Goal: Task Accomplishment & Management: Use online tool/utility

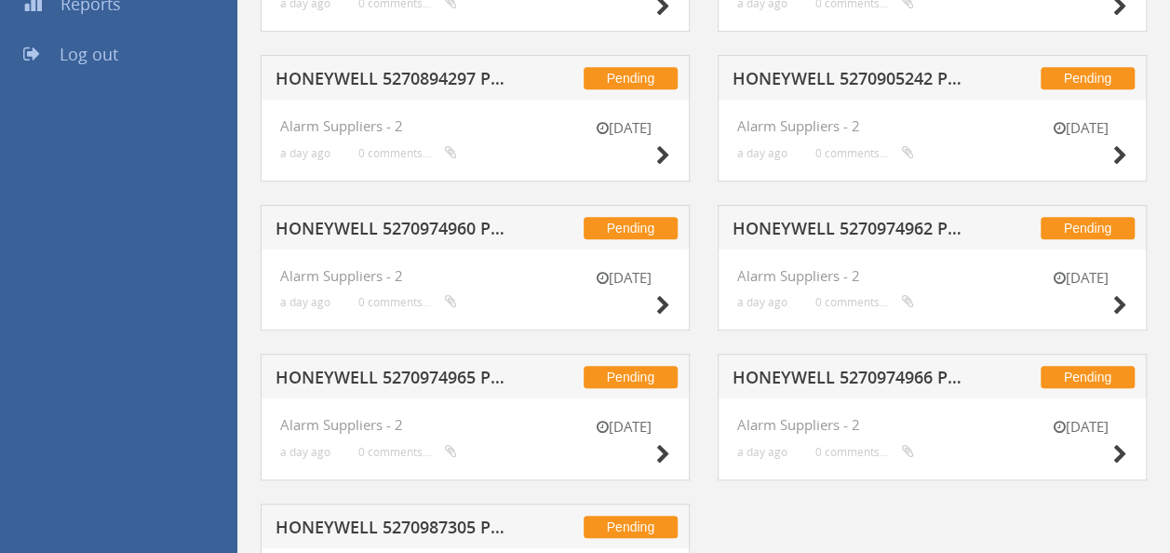
click at [356, 369] on h5 "HONEYWELL 5270974965 PO 42709" at bounding box center [395, 380] width 239 height 23
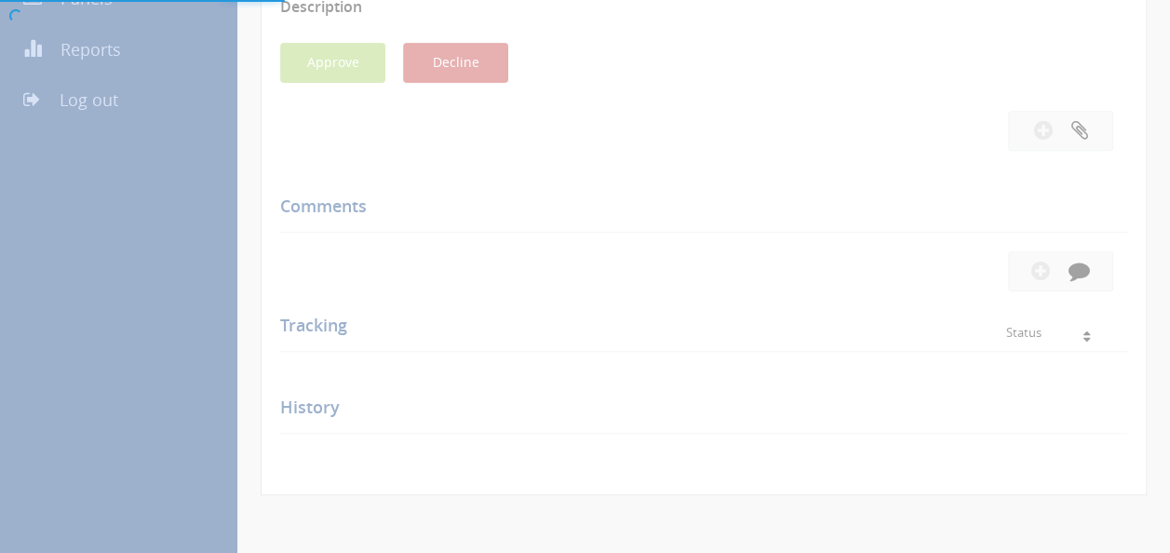
scroll to position [465, 0]
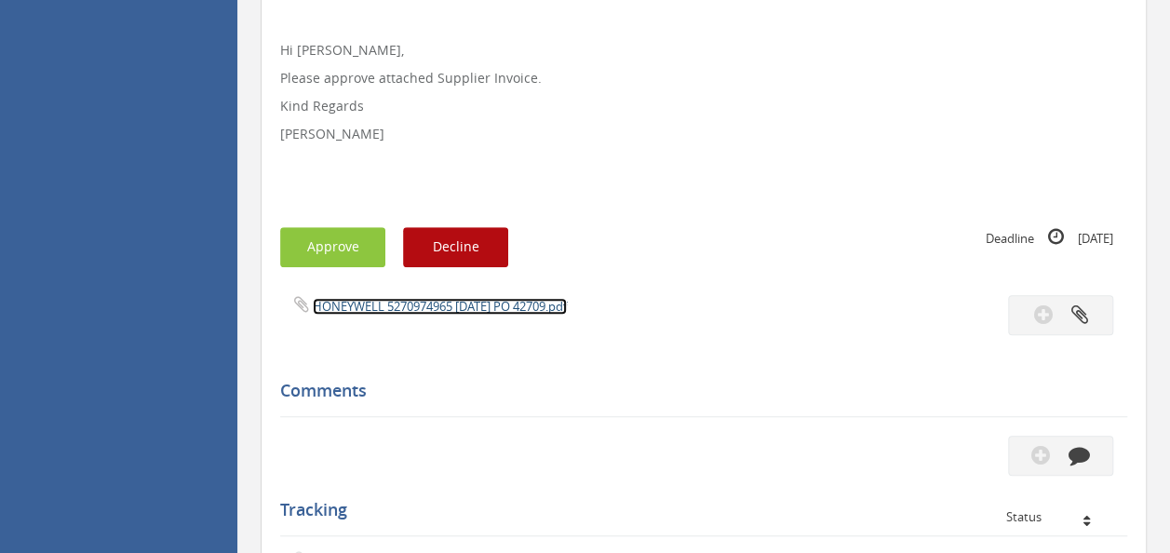
click at [419, 302] on link "HONEYWELL 5270974965 [DATE] PO 42709.pdf" at bounding box center [440, 306] width 254 height 17
click at [306, 259] on button "Approve" at bounding box center [332, 247] width 105 height 40
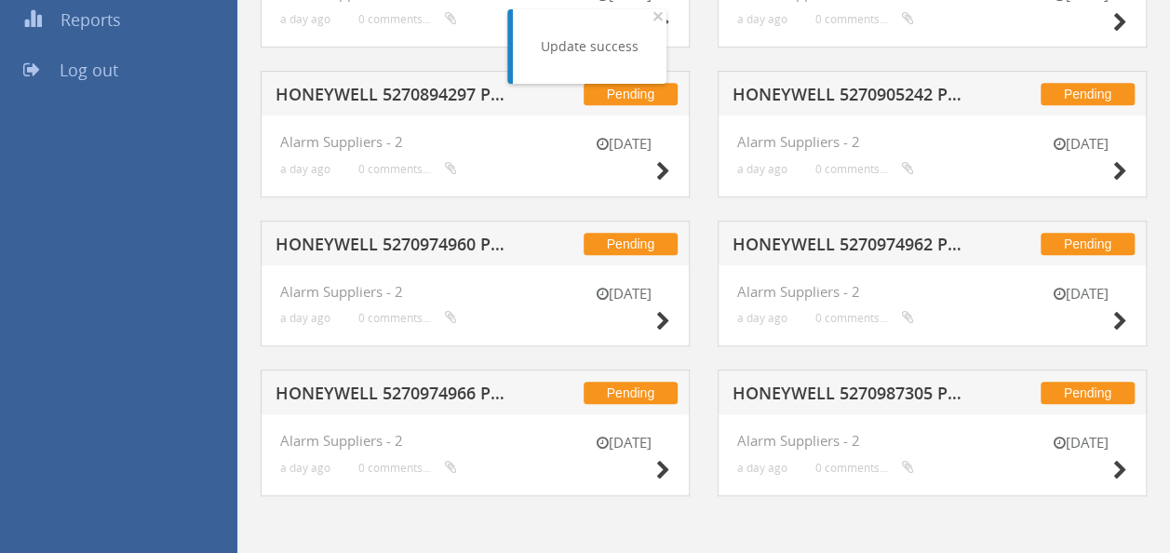
click at [830, 389] on h5 "HONEYWELL 5270987305 PO 42696" at bounding box center [852, 395] width 239 height 23
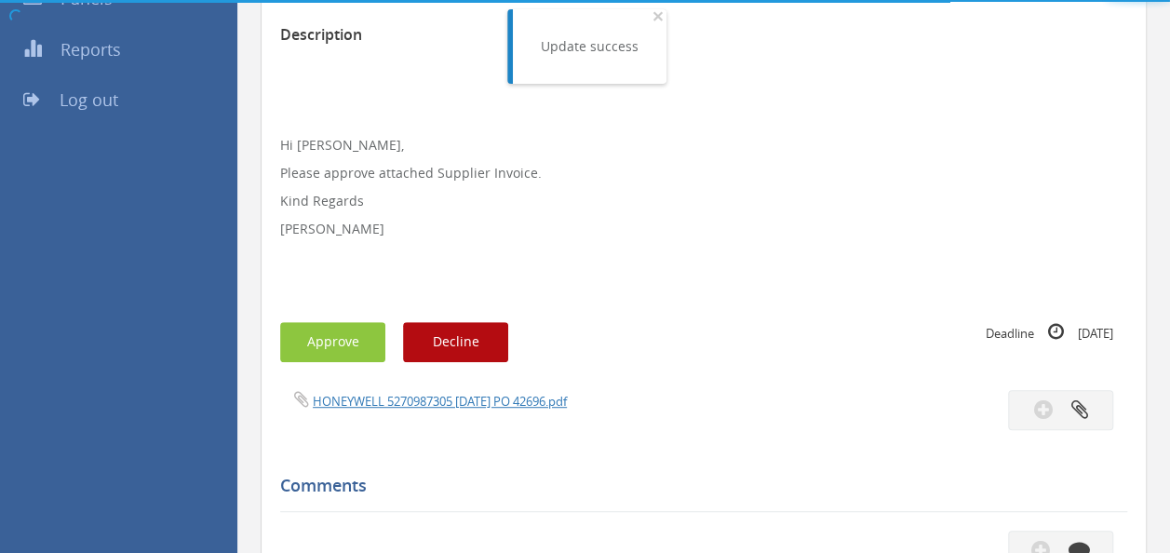
scroll to position [465, 0]
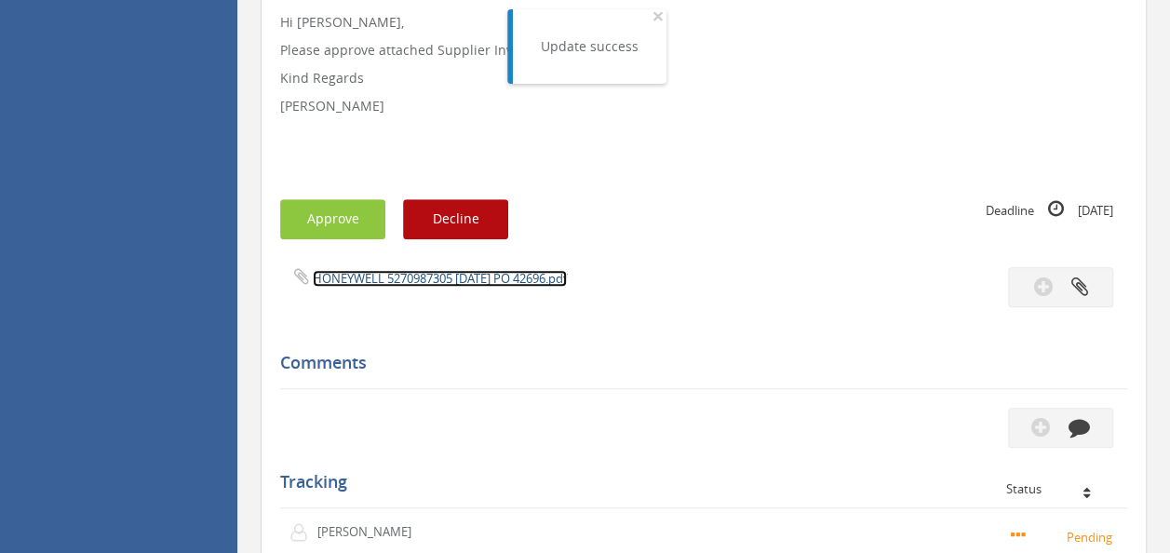
click at [439, 276] on link "HONEYWELL 5270987305 [DATE] PO 42696.pdf" at bounding box center [440, 278] width 254 height 17
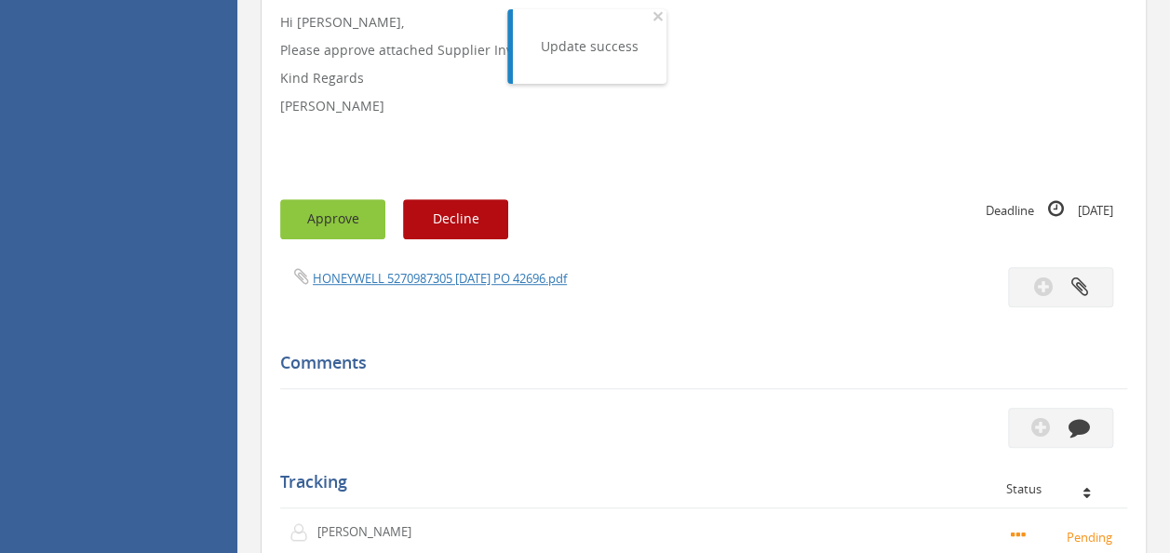
click at [321, 220] on button "Approve" at bounding box center [332, 219] width 105 height 40
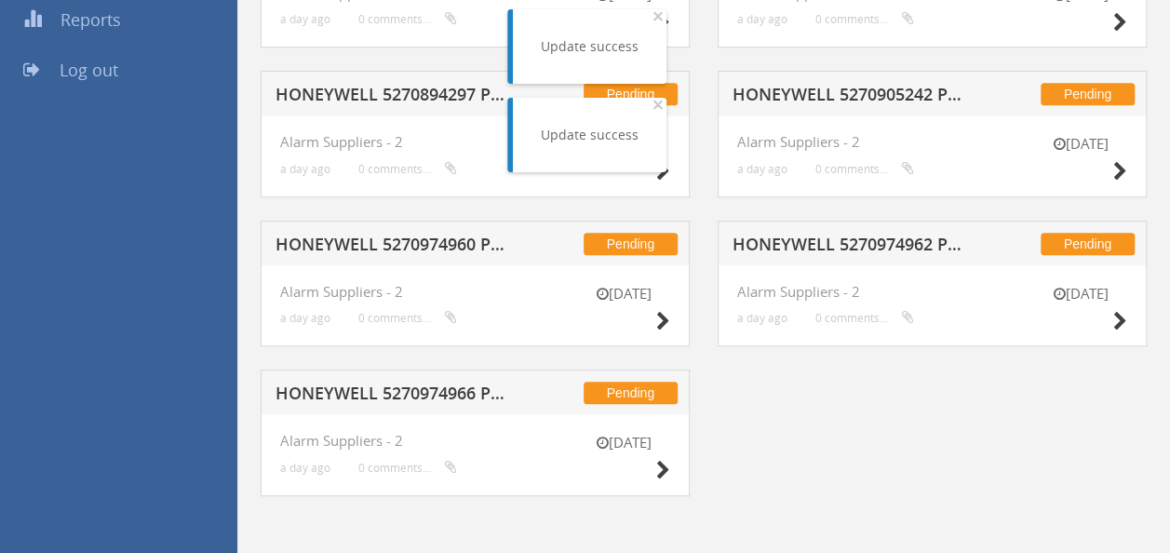
click at [841, 236] on h5 "HONEYWELL 5270974962 PO 42682" at bounding box center [852, 247] width 239 height 23
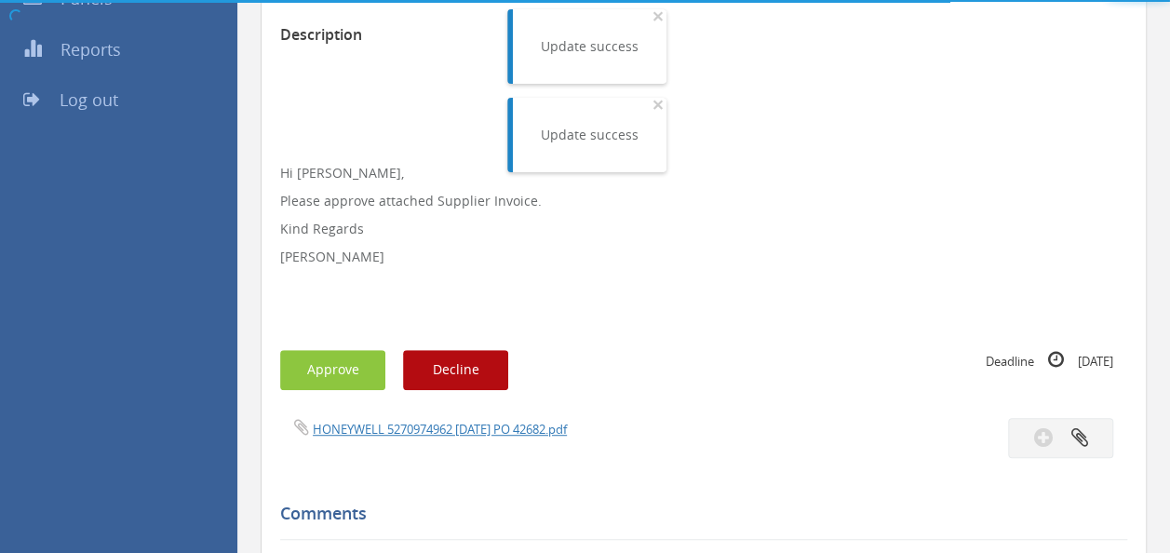
scroll to position [465, 0]
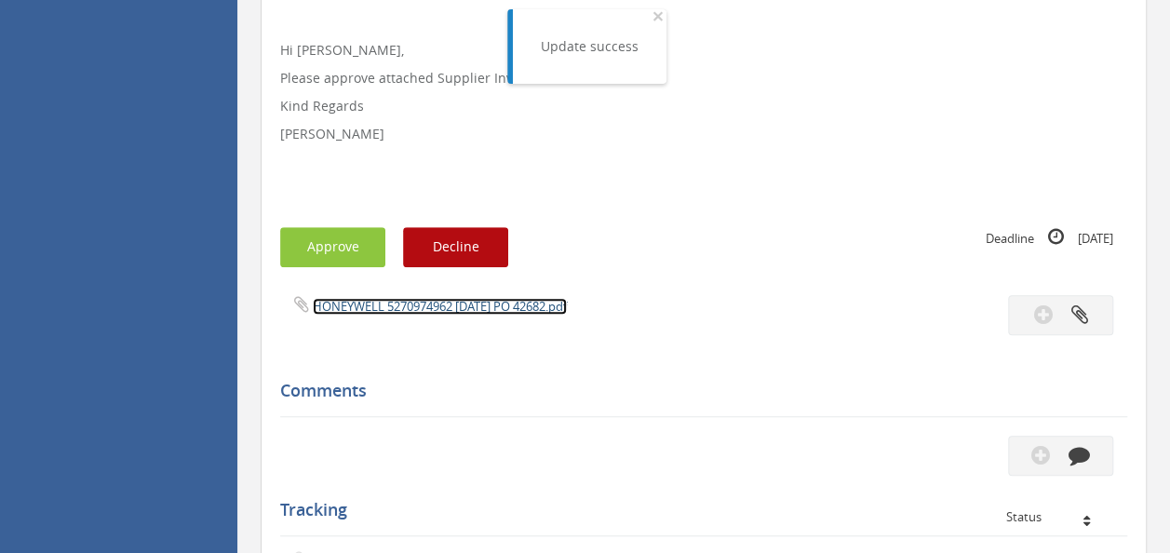
click at [449, 311] on link "HONEYWELL 5270974962 [DATE] PO 42682.pdf" at bounding box center [440, 306] width 254 height 17
click at [324, 252] on button "Approve" at bounding box center [332, 247] width 105 height 40
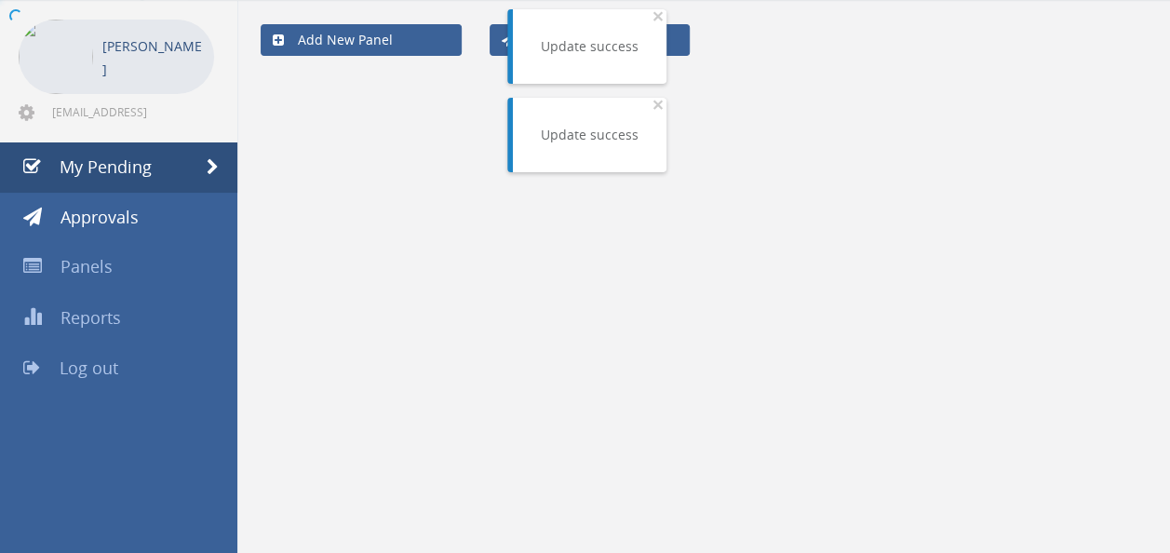
scroll to position [223, 0]
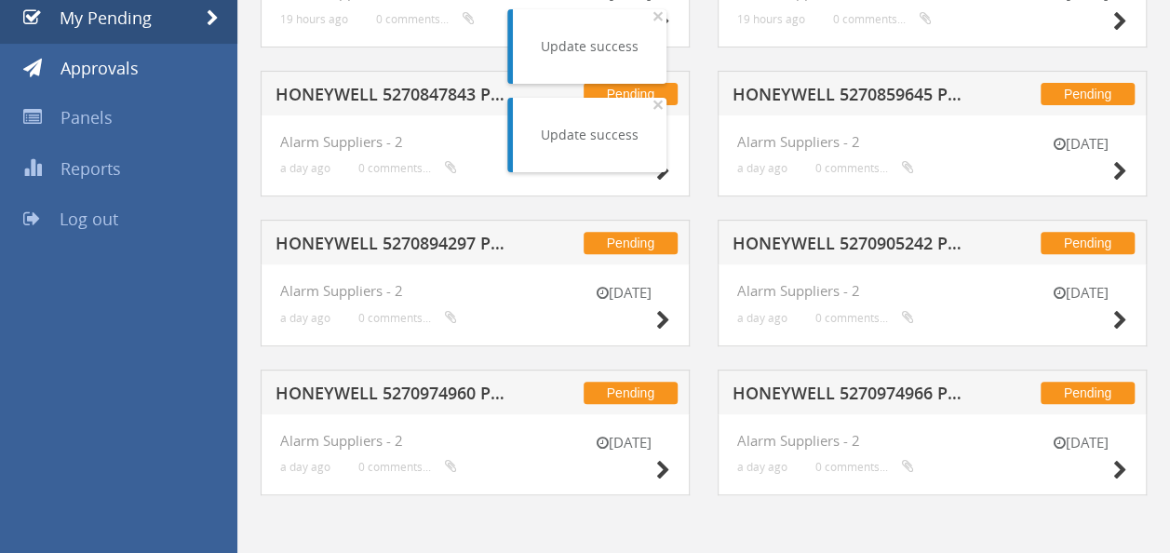
click at [415, 242] on h5 "HONEYWELL 5270894297 PO 43325" at bounding box center [395, 246] width 239 height 23
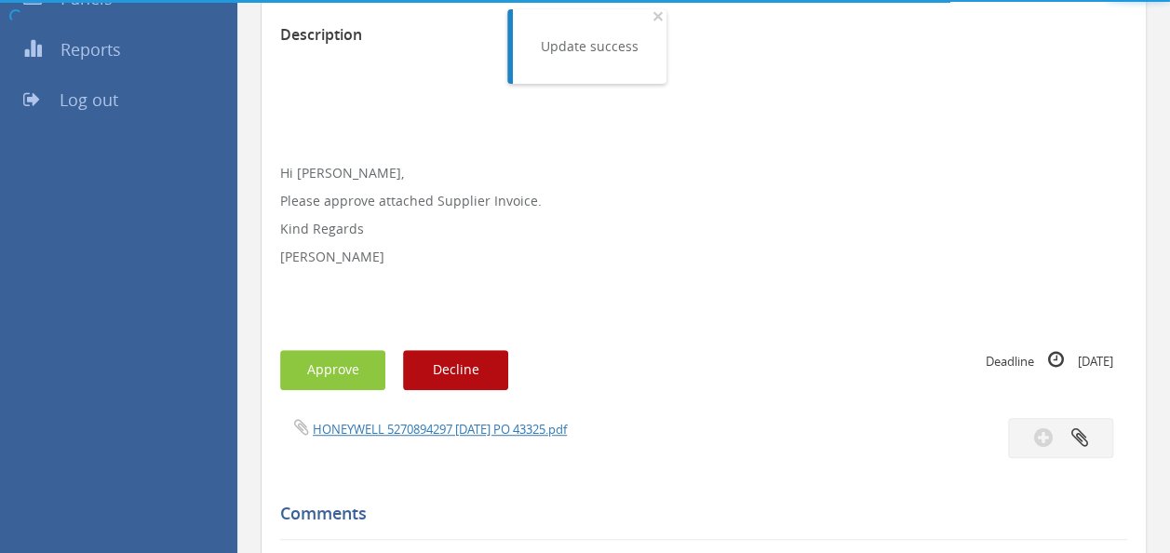
scroll to position [465, 0]
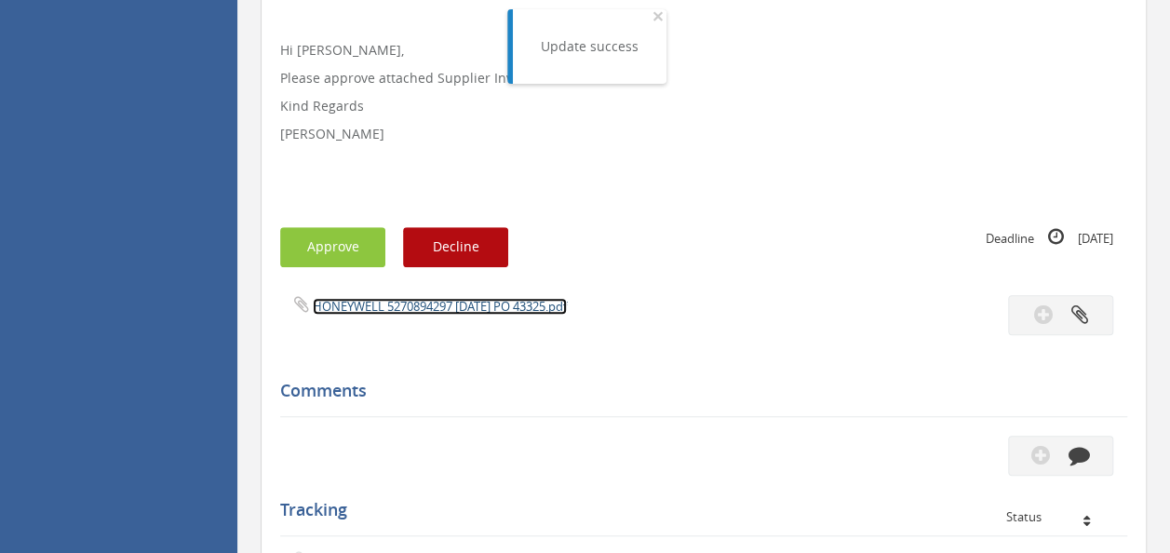
click at [439, 300] on link "HONEYWELL 5270894297 [DATE] PO 43325.pdf" at bounding box center [440, 306] width 254 height 17
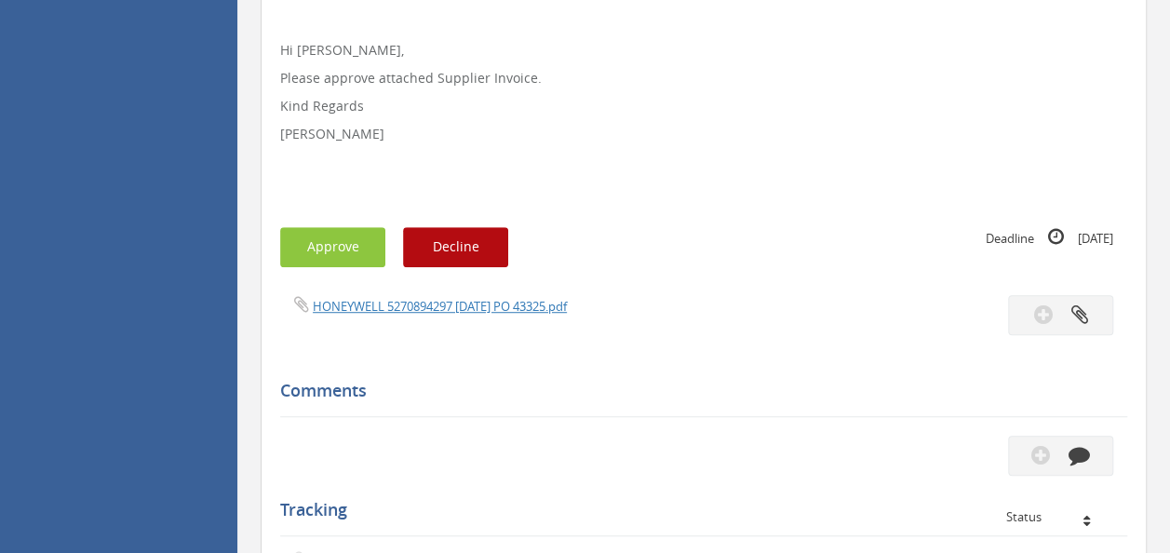
click at [327, 222] on div "Subject HONEYWELL 5270894297 PO 43325 Description Hi [PERSON_NAME], Please appr…" at bounding box center [703, 289] width 847 height 963
click at [327, 236] on button "Approve" at bounding box center [332, 247] width 105 height 40
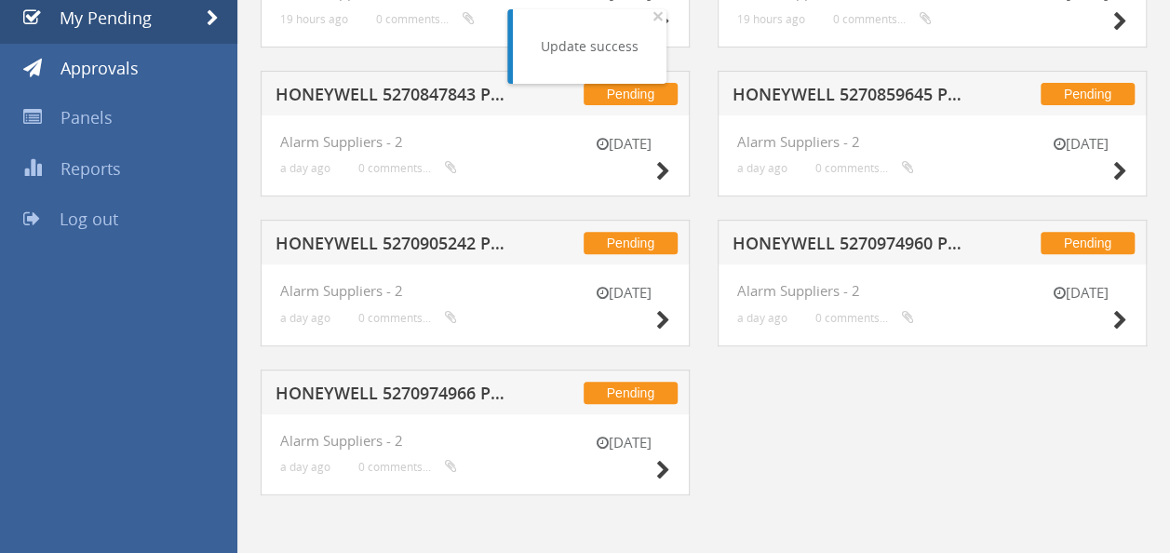
click at [387, 101] on h5 "HONEYWELL 5270847843 PO 42401" at bounding box center [395, 97] width 239 height 23
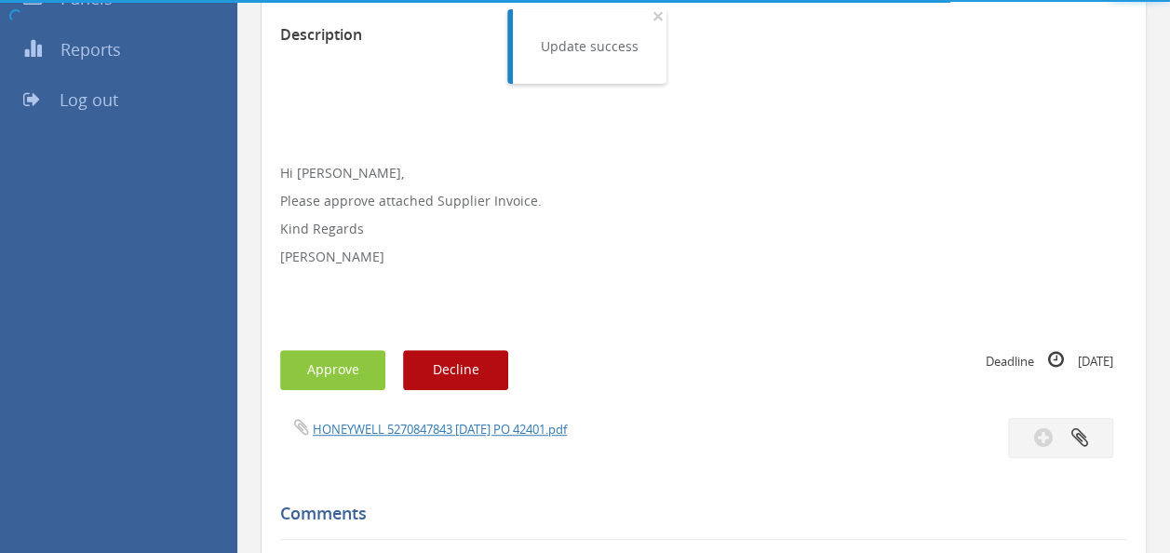
scroll to position [465, 0]
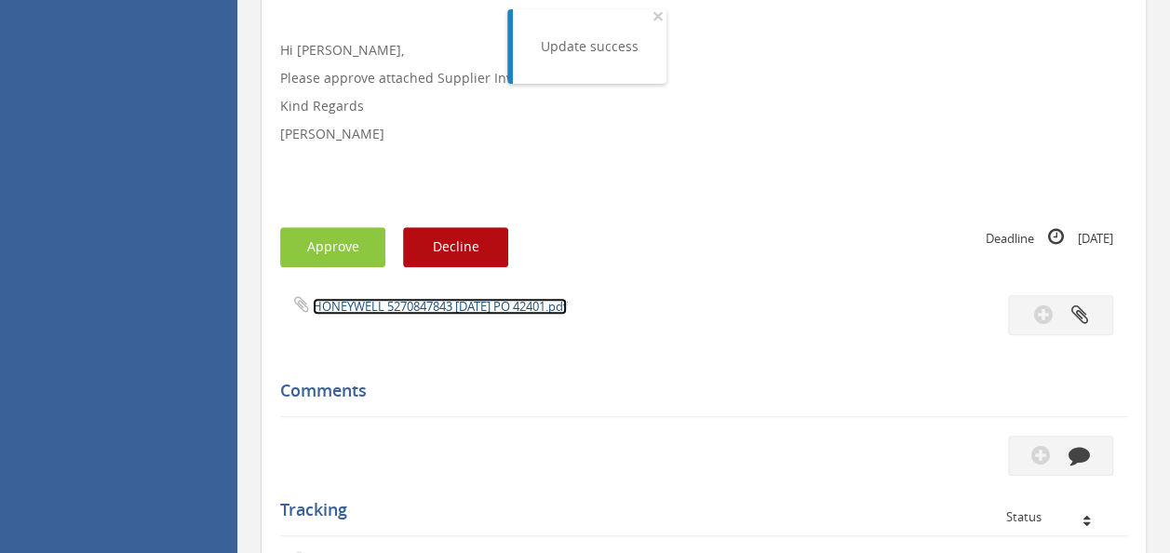
click at [443, 305] on link "HONEYWELL 5270847843 [DATE] PO 42401.pdf" at bounding box center [440, 306] width 254 height 17
click at [328, 244] on button "Approve" at bounding box center [332, 247] width 105 height 40
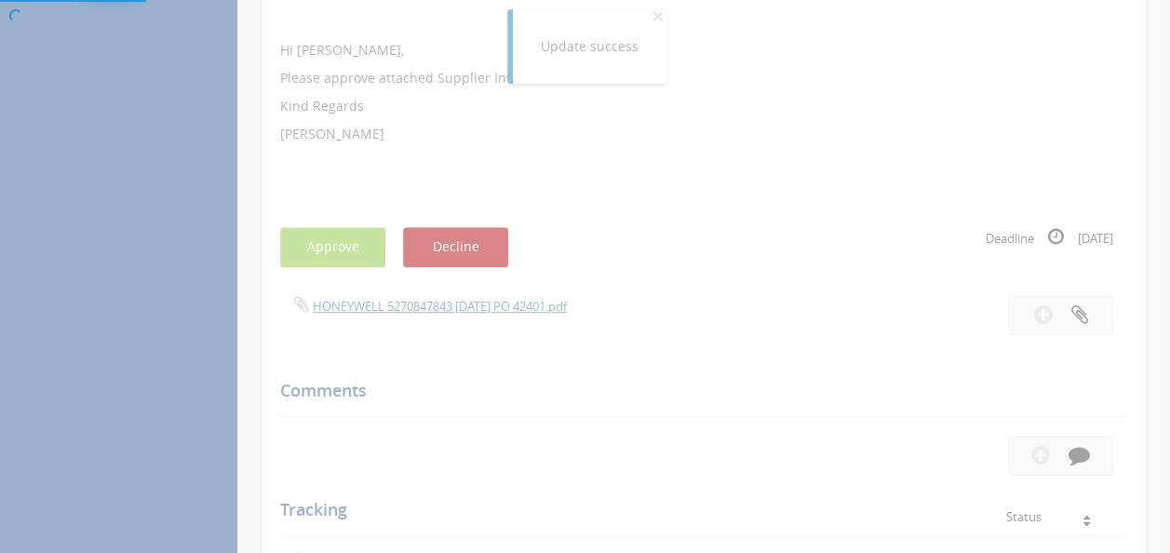
scroll to position [74, 0]
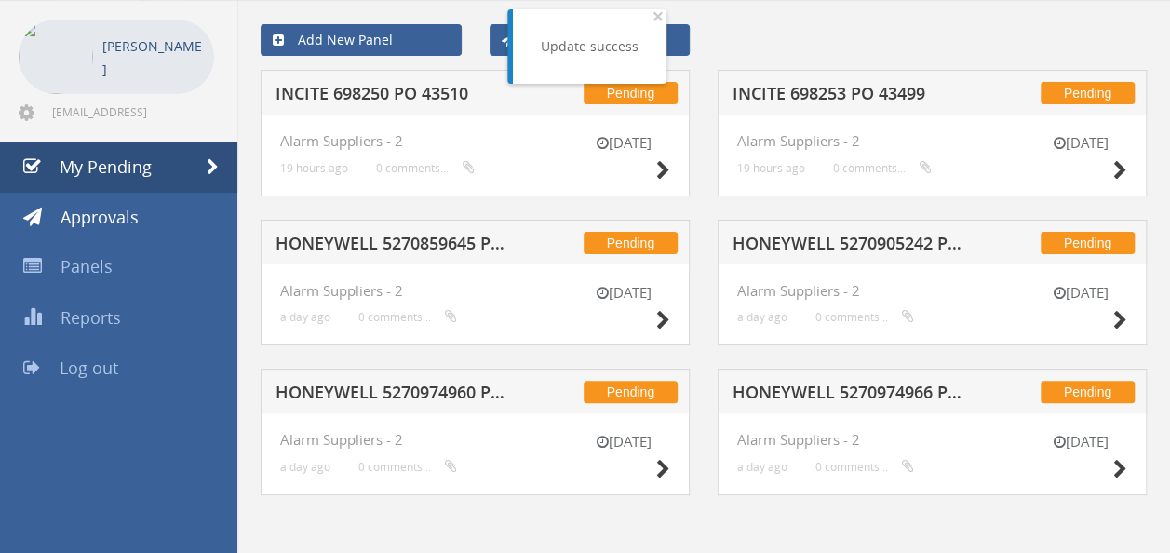
drag, startPoint x: 434, startPoint y: 251, endPoint x: 443, endPoint y: 254, distance: 9.7
click at [435, 251] on h5 "HONEYWELL 5270859645 PO 41610" at bounding box center [395, 246] width 239 height 23
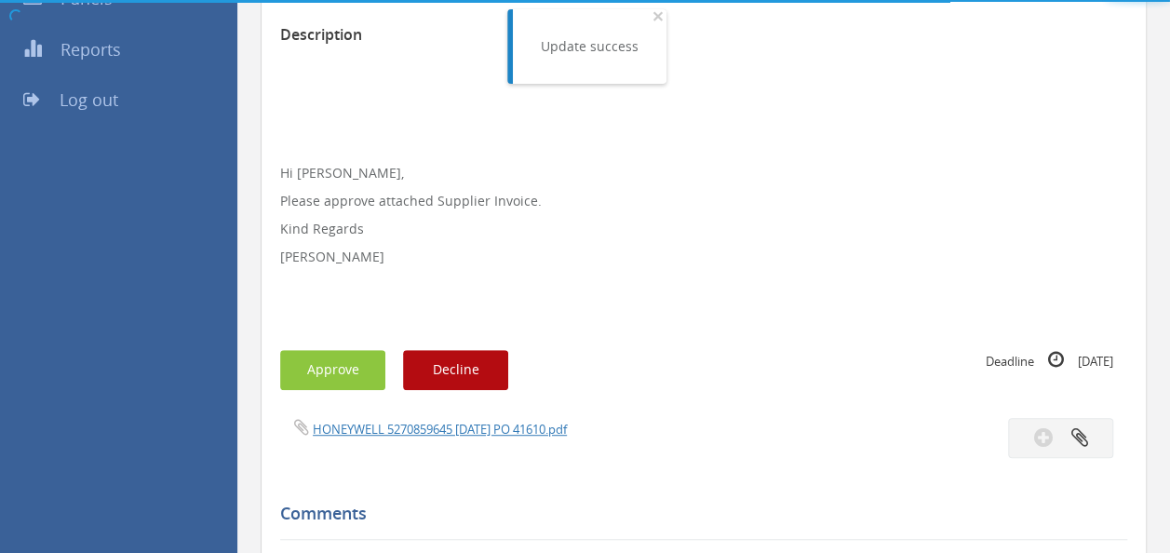
scroll to position [465, 0]
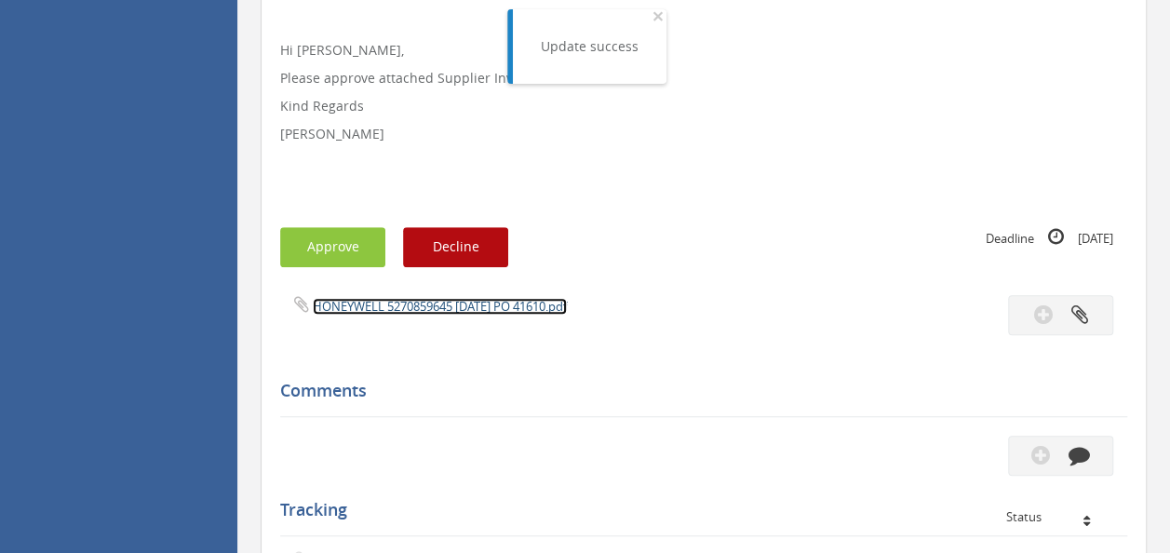
click at [456, 304] on link "HONEYWELL 5270859645 [DATE] PO 41610.pdf" at bounding box center [440, 306] width 254 height 17
click at [336, 251] on button "Approve" at bounding box center [332, 247] width 105 height 40
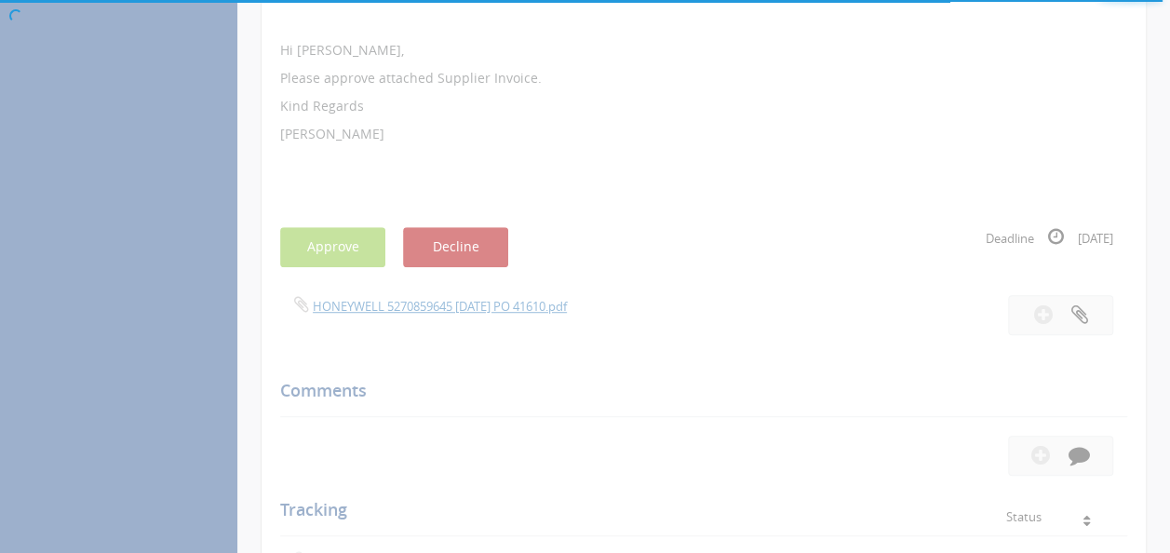
scroll to position [74, 0]
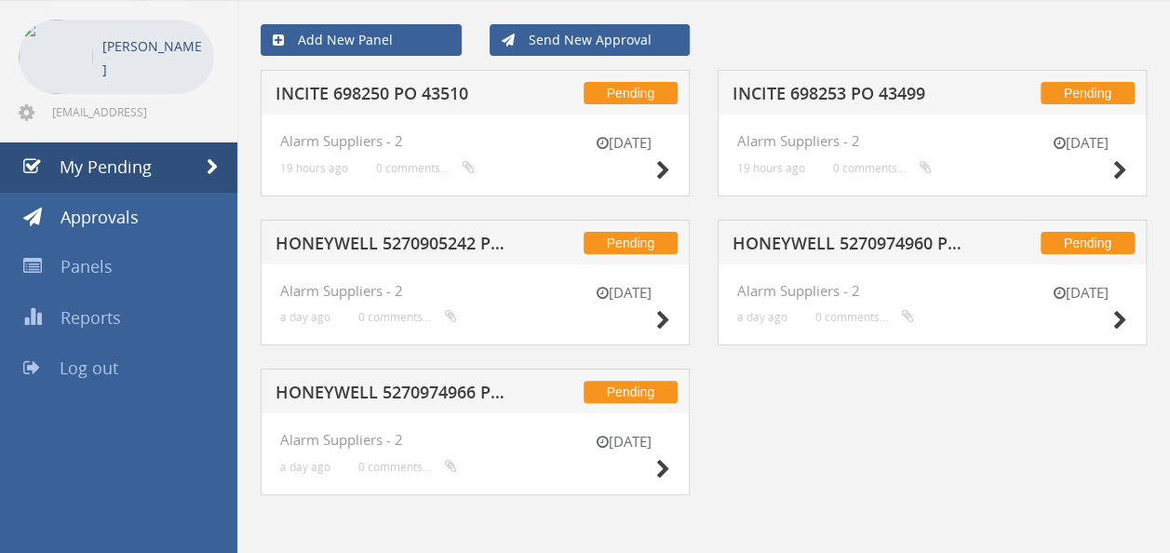
click at [851, 408] on div "Pending INCITE 698250 PO 43510 [DATE] Alarm Suppliers - 2 19 hours ago 0 commen…" at bounding box center [704, 294] width 914 height 449
click at [834, 239] on h5 "HONEYWELL 5270974960 PO 42681" at bounding box center [852, 246] width 239 height 23
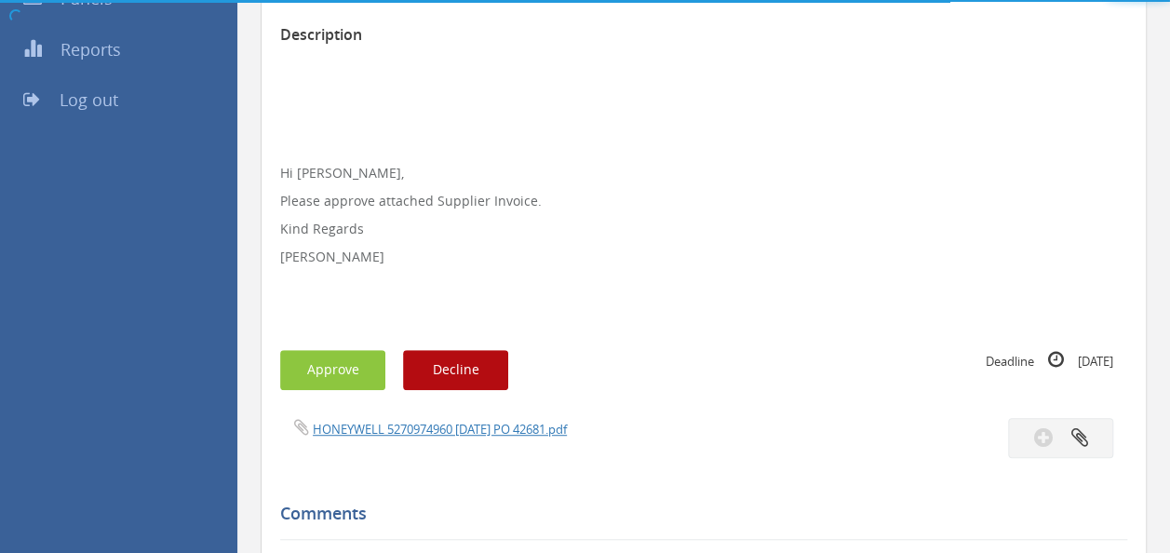
scroll to position [465, 0]
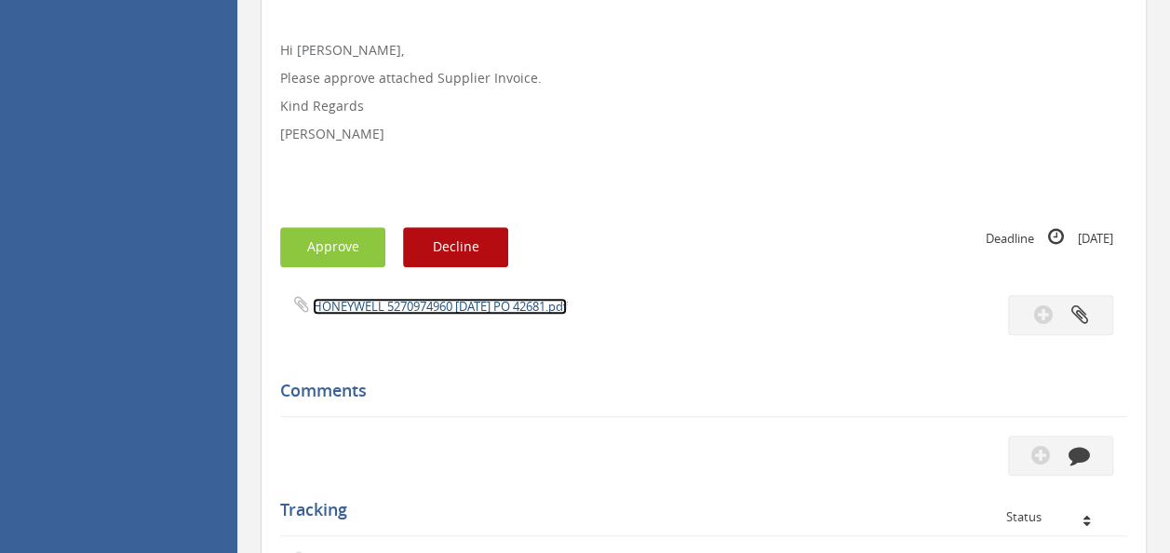
click at [505, 302] on link "HONEYWELL 5270974960 [DATE] PO 42681.pdf" at bounding box center [440, 306] width 254 height 17
click at [330, 263] on button "Approve" at bounding box center [332, 247] width 105 height 40
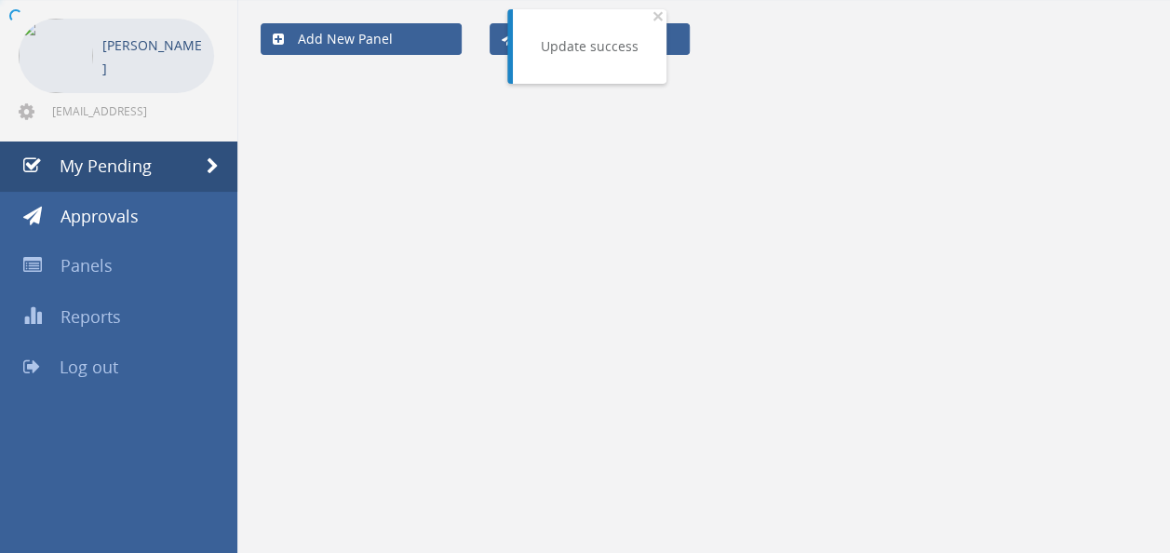
scroll to position [74, 0]
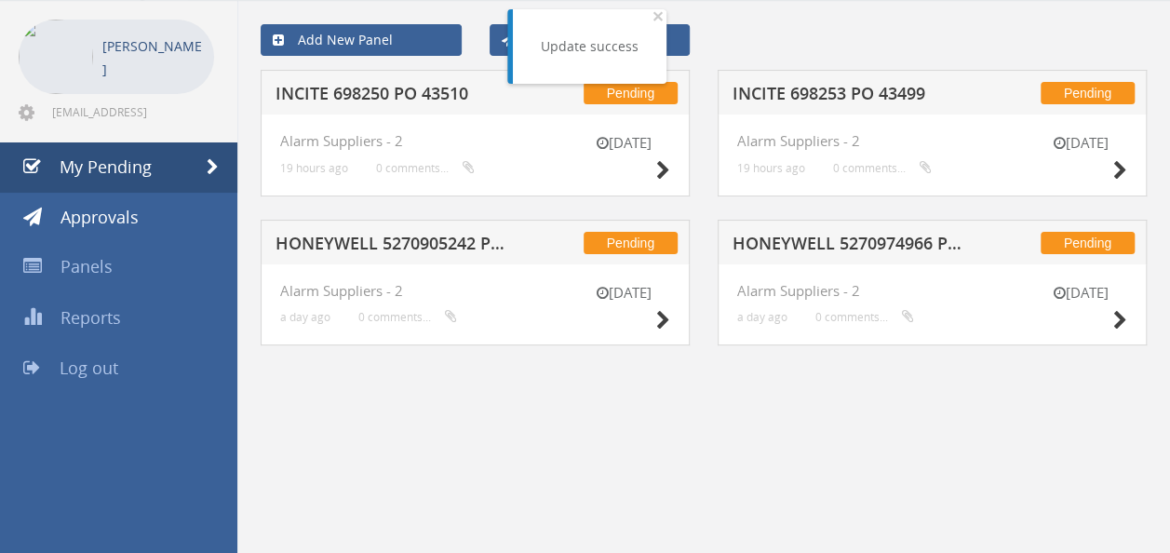
click at [372, 85] on h5 "INCITE 698250 PO 43510" at bounding box center [395, 96] width 239 height 23
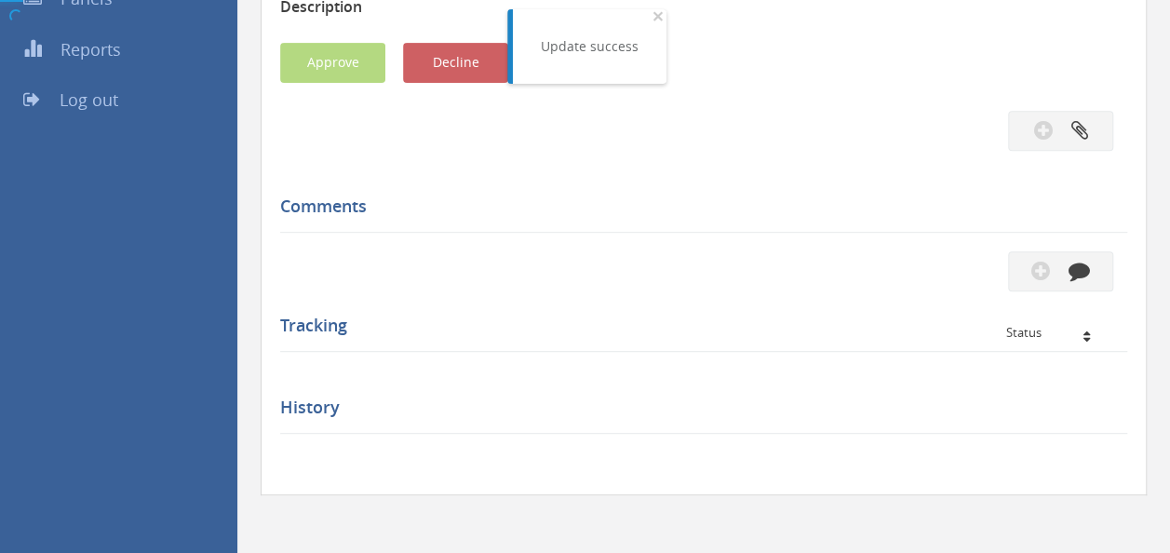
scroll to position [465, 0]
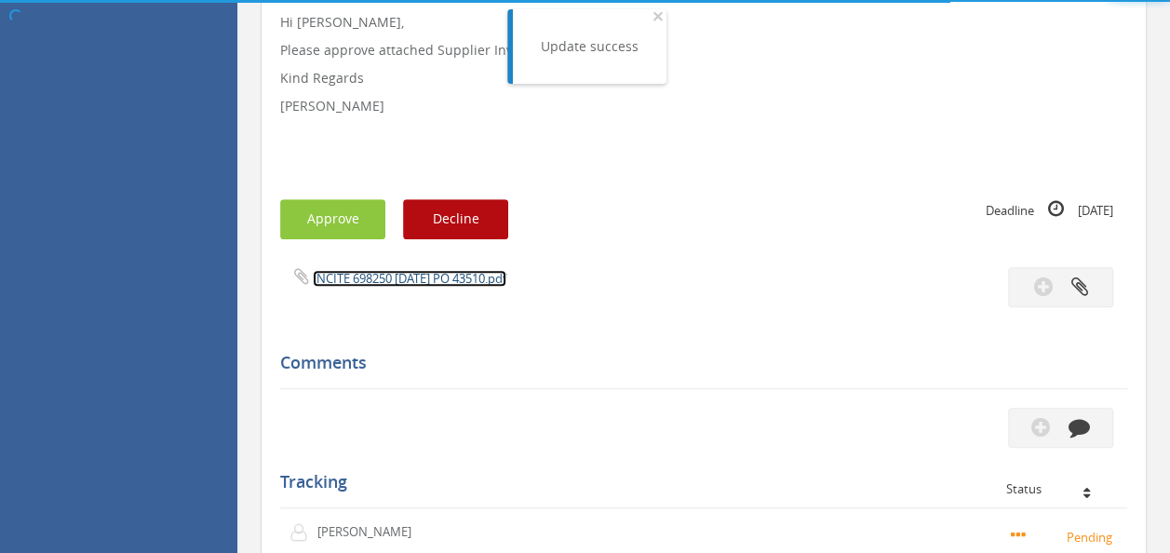
click at [411, 276] on link "INCITE 698250 [DATE] PO 43510.pdf" at bounding box center [410, 278] width 194 height 17
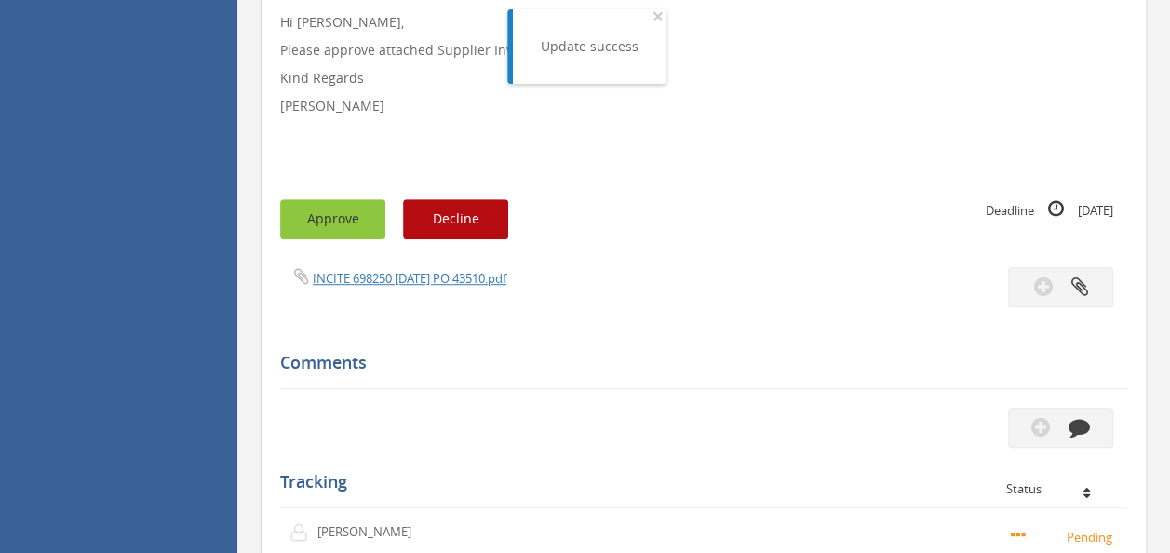
click at [331, 222] on button "Approve" at bounding box center [332, 219] width 105 height 40
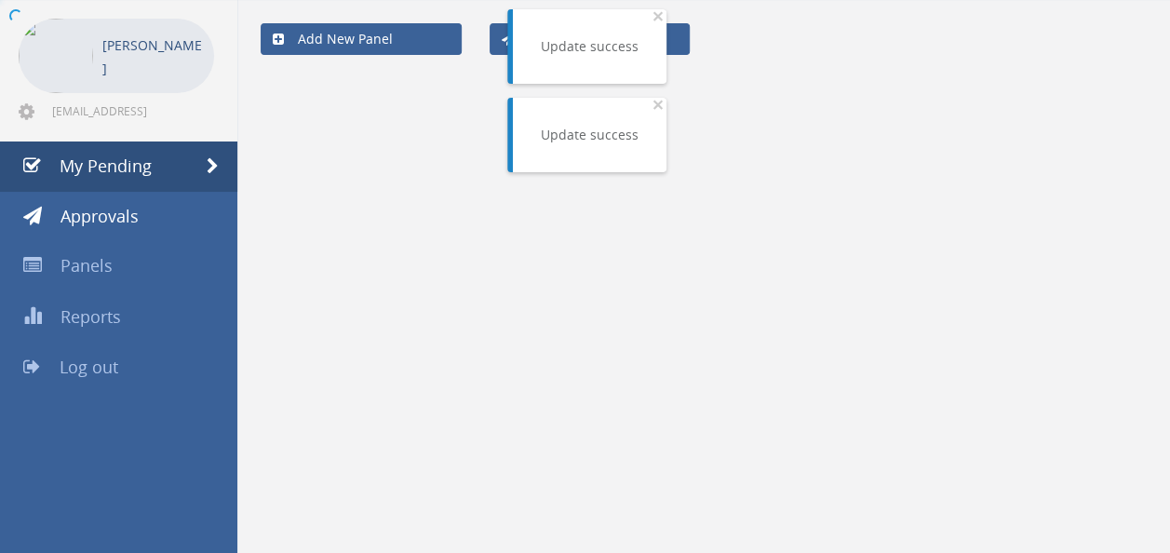
scroll to position [74, 0]
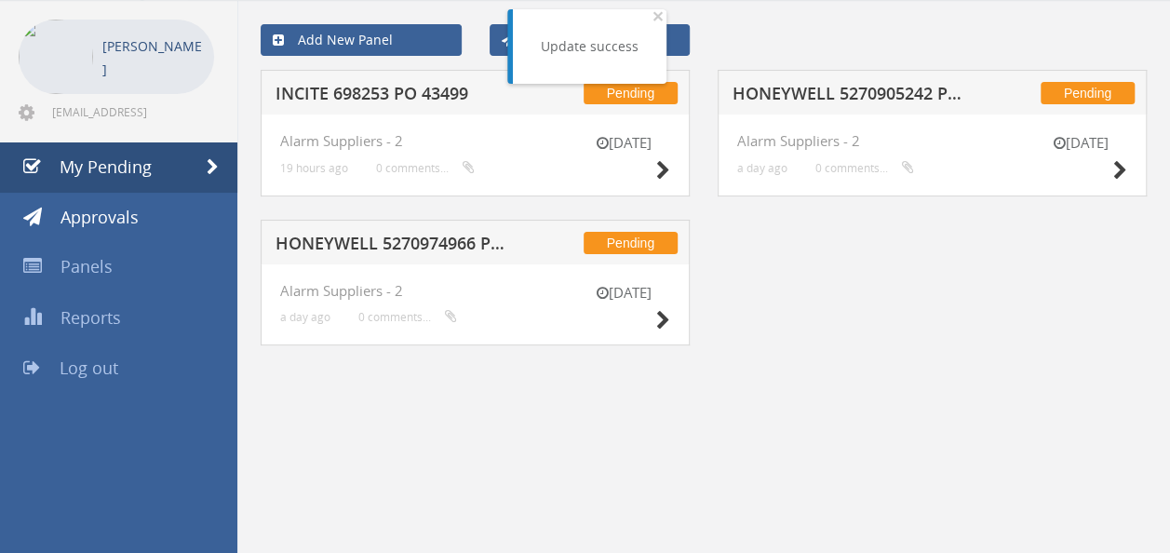
click at [422, 103] on h5 "INCITE 698253 PO 43499" at bounding box center [395, 96] width 239 height 23
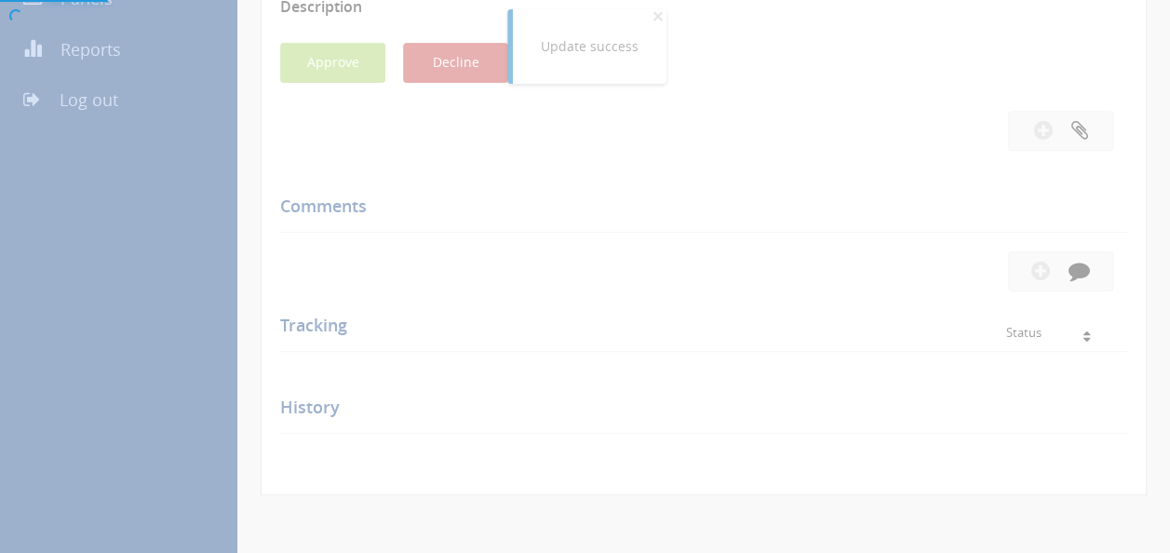
scroll to position [465, 0]
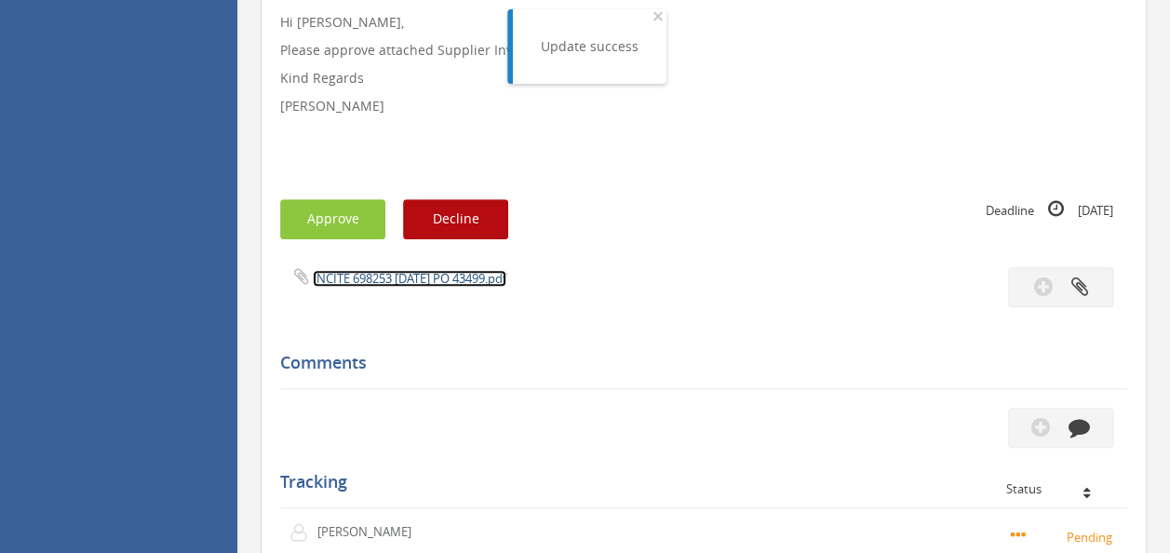
click at [412, 276] on link "INCITE 698253 [DATE] PO 43499.pdf" at bounding box center [410, 278] width 194 height 17
click at [328, 209] on button "Approve" at bounding box center [332, 219] width 105 height 40
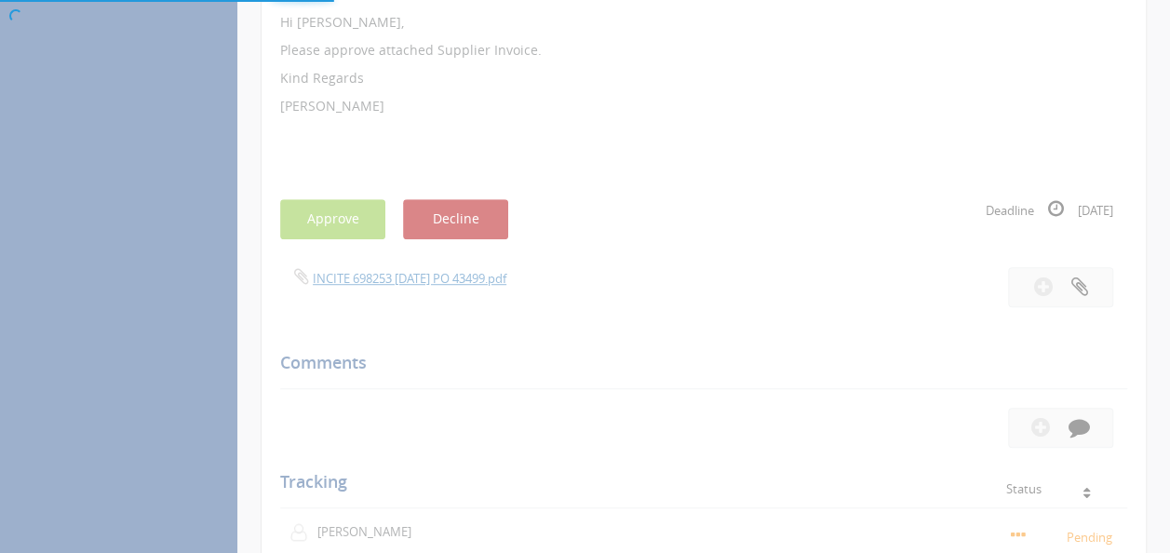
scroll to position [74, 0]
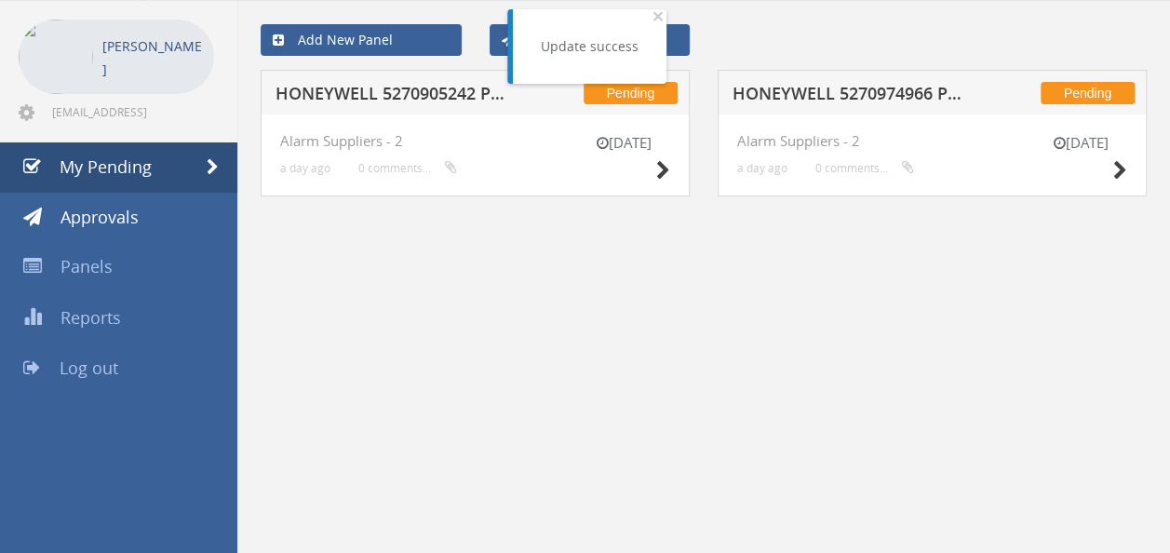
click at [432, 97] on h5 "HONEYWELL 5270905242 PO 43121" at bounding box center [395, 96] width 239 height 23
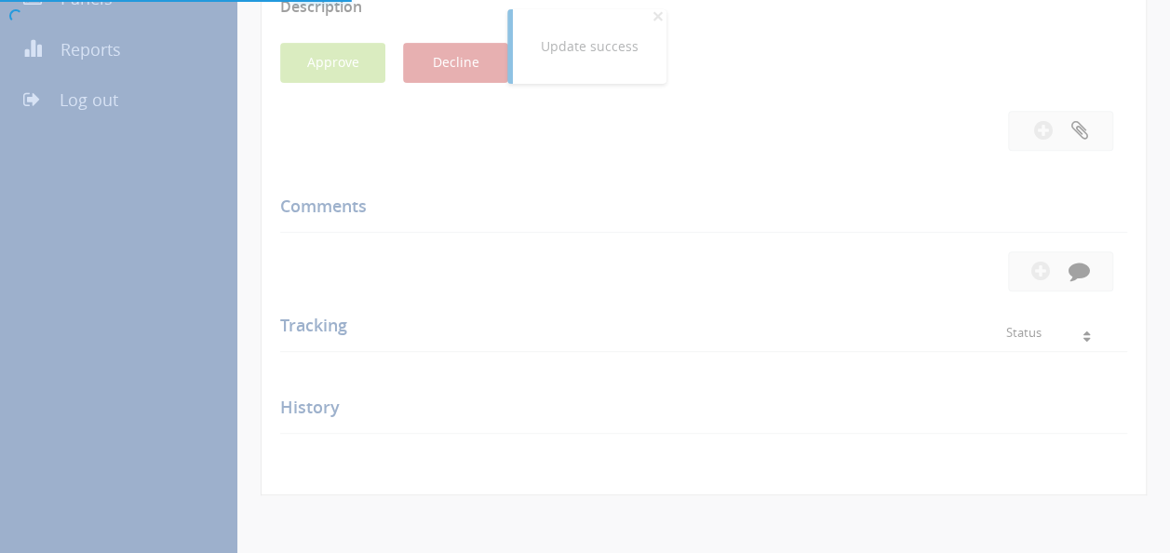
scroll to position [465, 0]
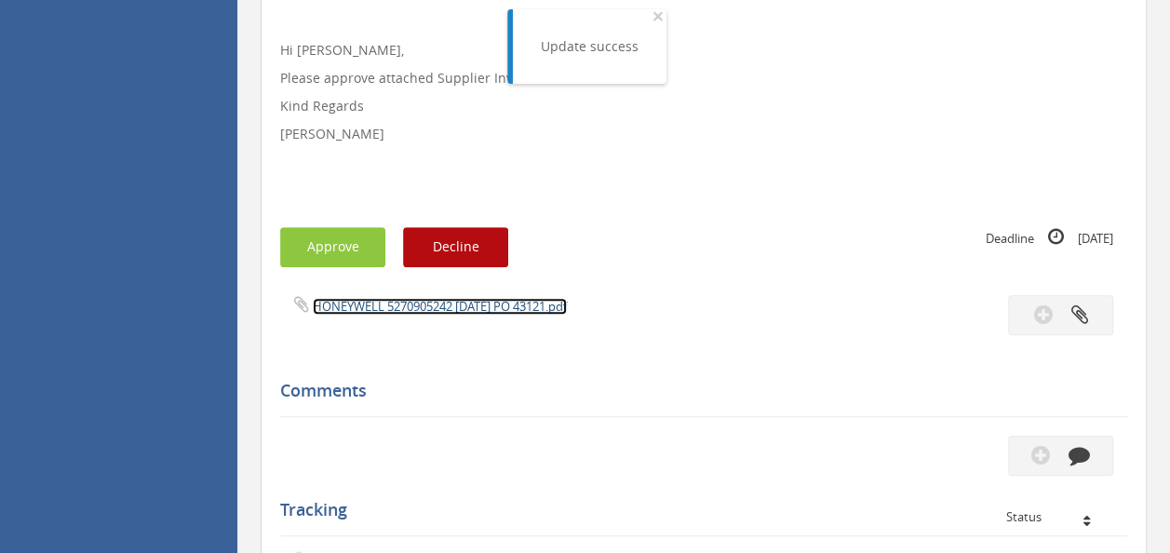
click at [424, 300] on link "HONEYWELL 5270905242 [DATE] PO 43121.pdf" at bounding box center [440, 306] width 254 height 17
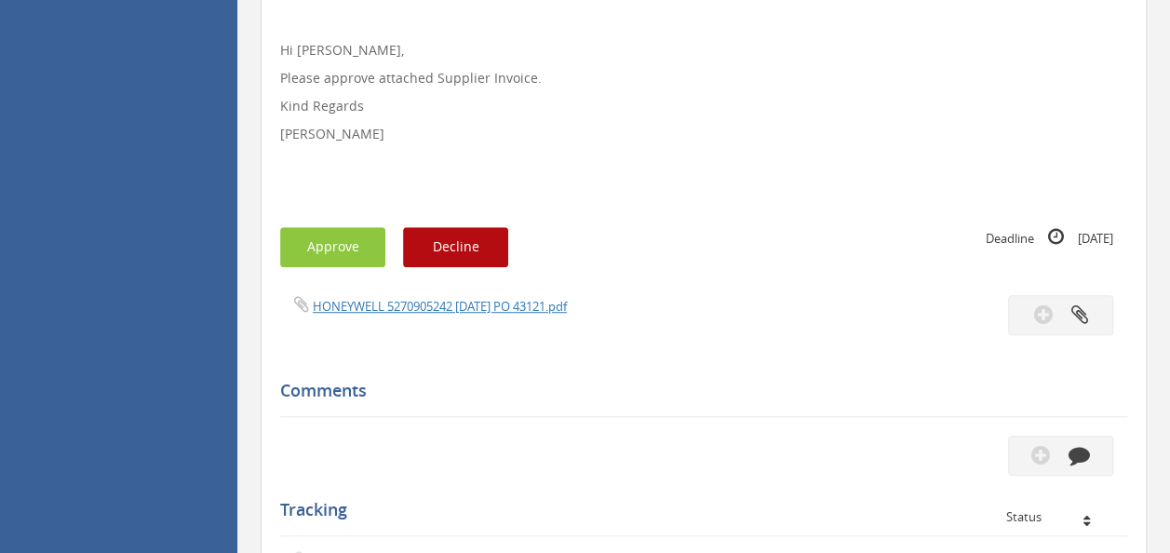
click at [322, 276] on div "Subject HONEYWELL 5270905242 PO 43121 Description Hi [PERSON_NAME], Please appr…" at bounding box center [703, 289] width 847 height 963
click at [328, 249] on button "Approve" at bounding box center [332, 247] width 105 height 40
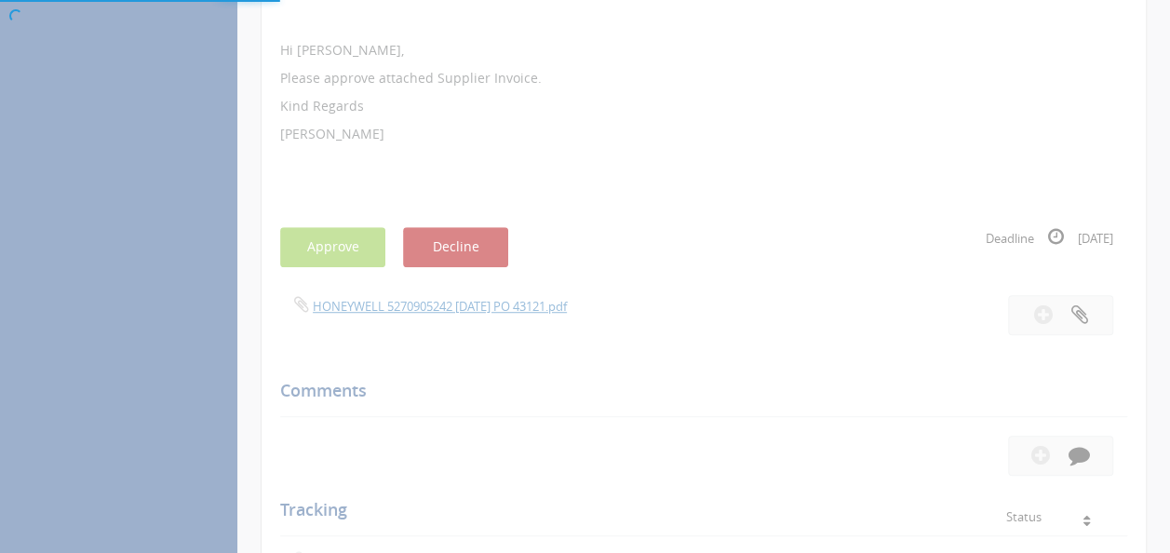
scroll to position [74, 0]
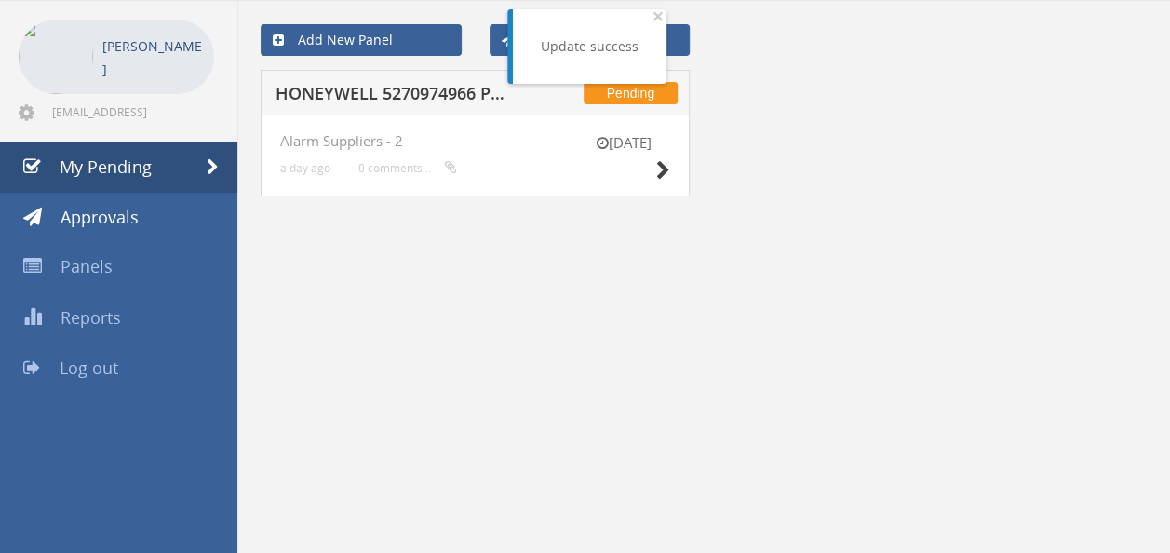
click at [416, 94] on h5 "HONEYWELL 5270974966 PO 43124" at bounding box center [395, 96] width 239 height 23
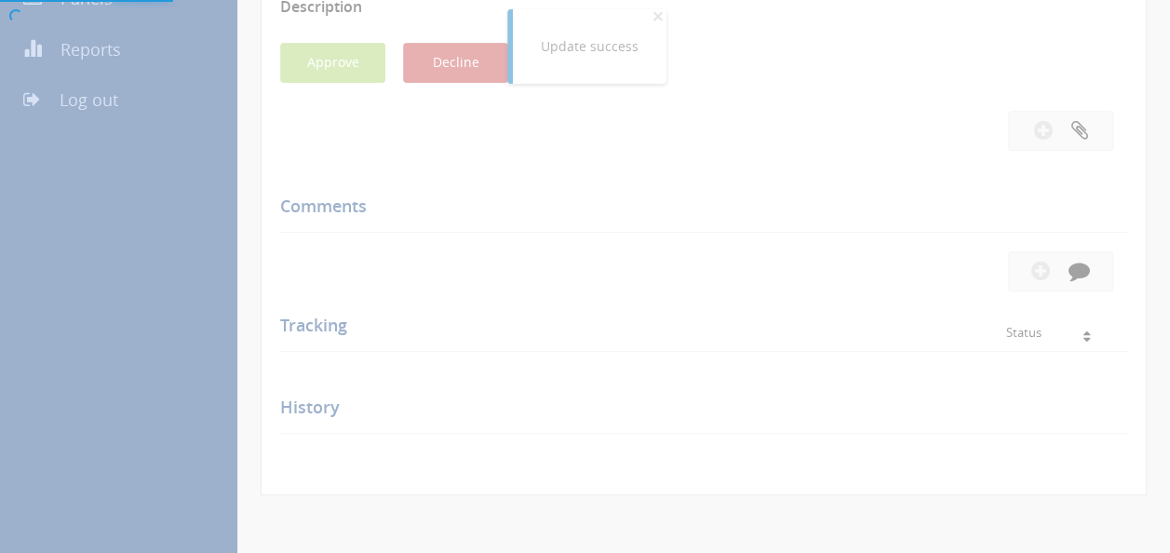
scroll to position [465, 0]
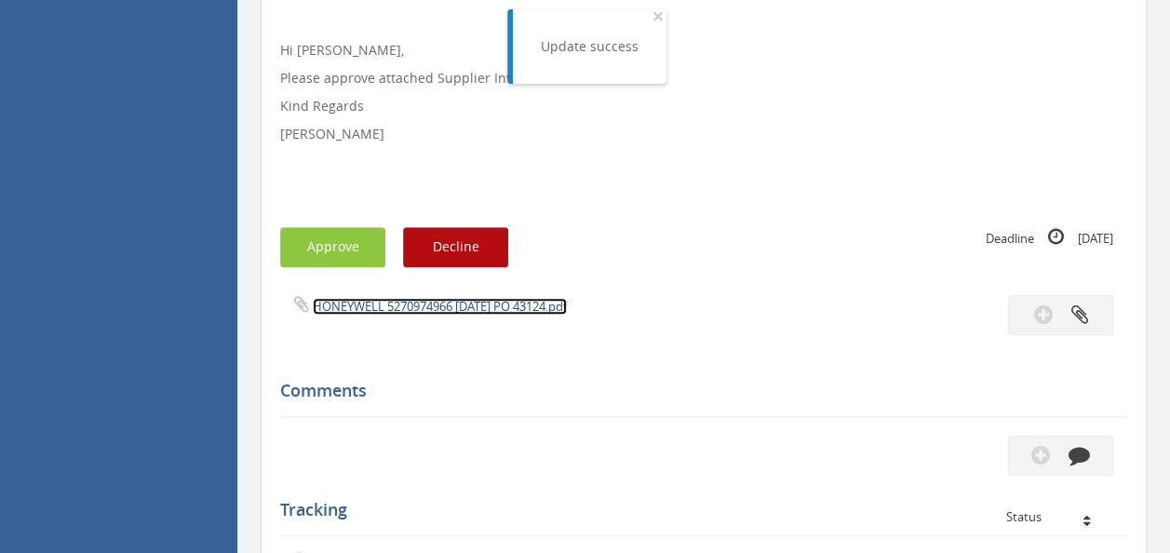
click at [451, 312] on link "HONEYWELL 5270974966 [DATE] PO 43124.pdf" at bounding box center [440, 306] width 254 height 17
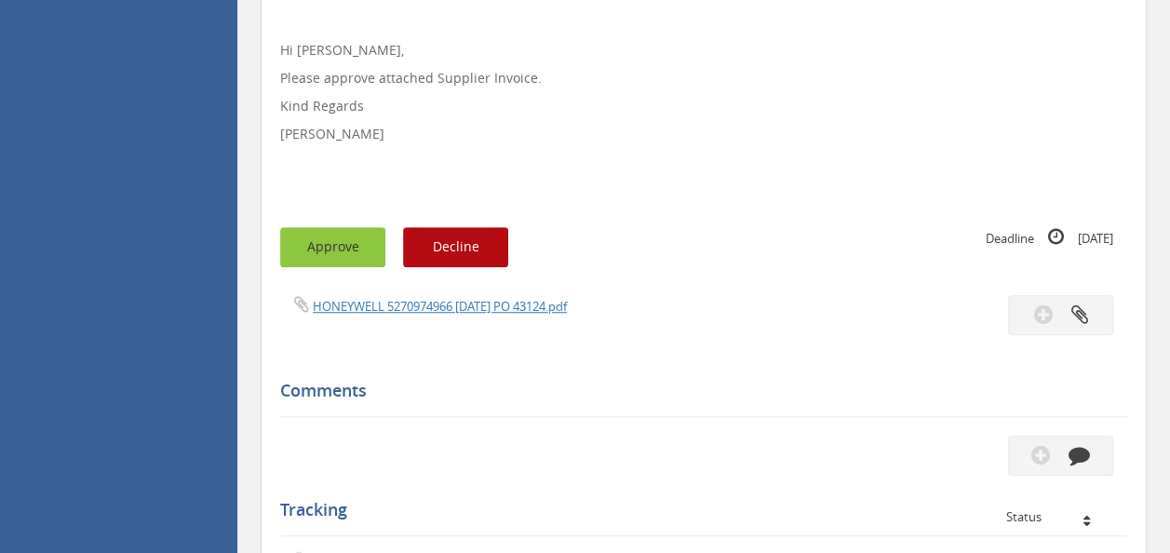
click at [335, 244] on button "Approve" at bounding box center [332, 247] width 105 height 40
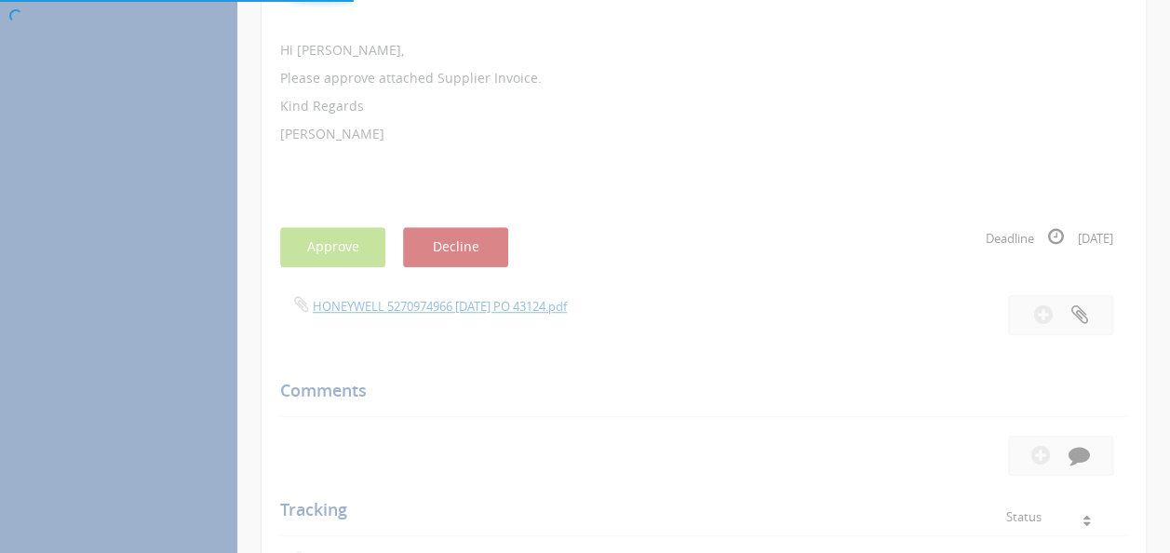
scroll to position [74, 0]
